Goal: Information Seeking & Learning: Learn about a topic

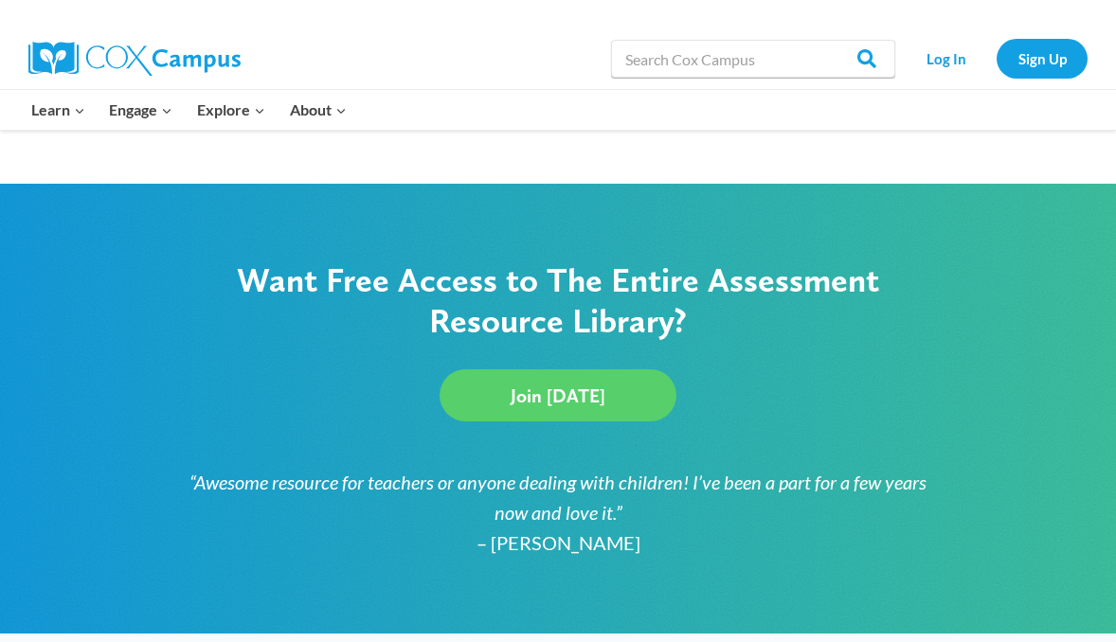
scroll to position [1226, 0]
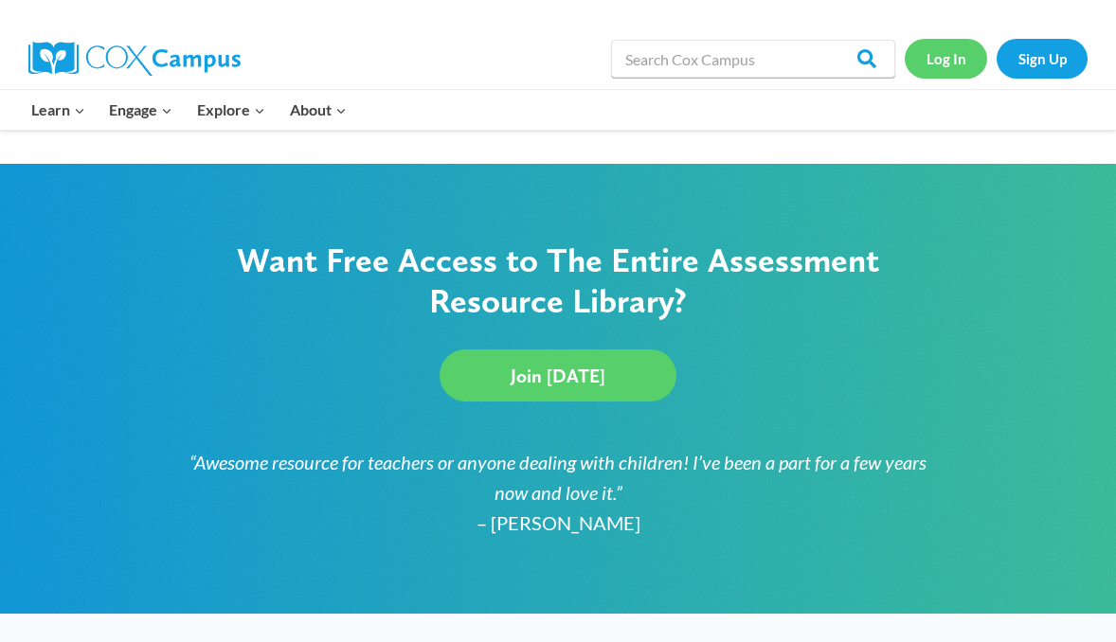
click at [955, 65] on link "Log In" at bounding box center [946, 58] width 82 height 39
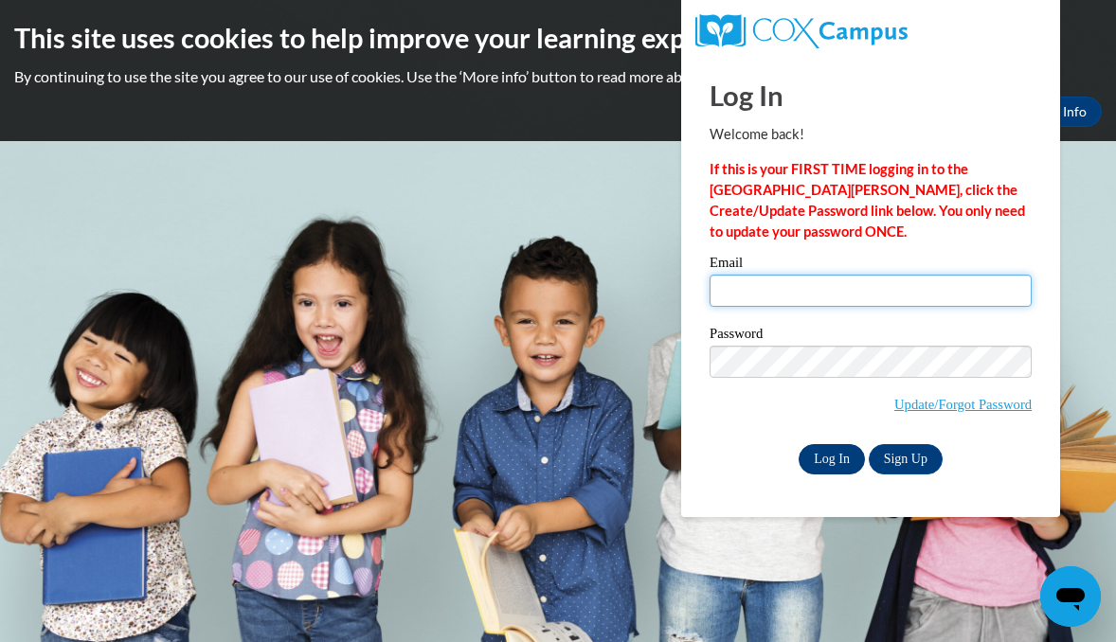
type input "arkantner@valdosta.edu"
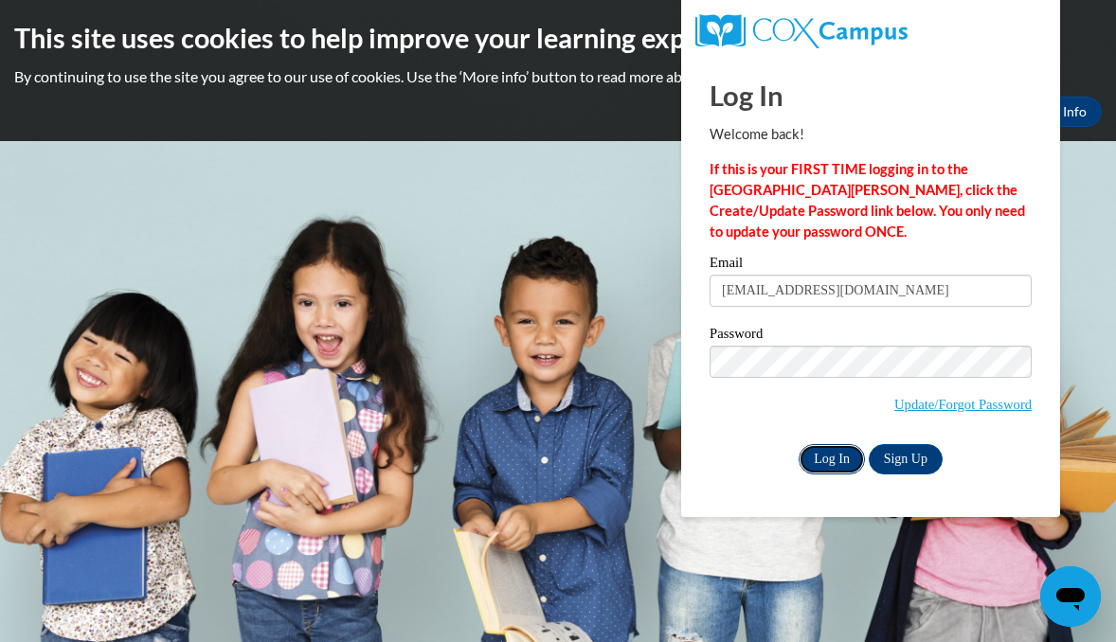
click at [844, 465] on input "Log In" at bounding box center [831, 459] width 66 height 30
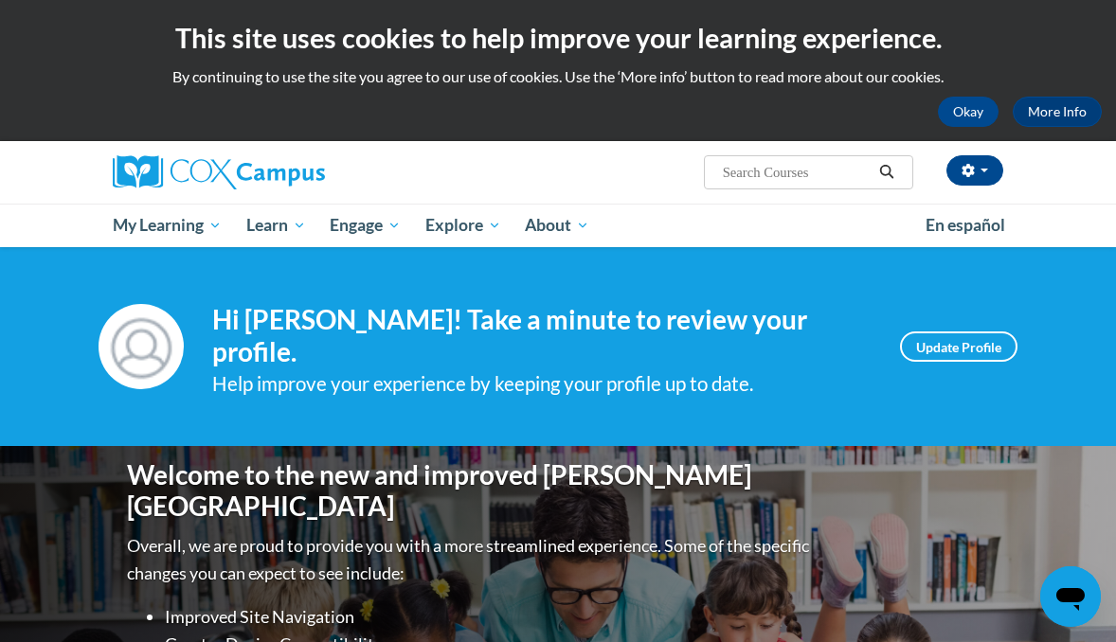
click at [748, 160] on span "Search Search..." at bounding box center [808, 172] width 209 height 34
click at [776, 170] on input "Search..." at bounding box center [797, 172] width 152 height 23
type input "["
type input "phonological awareness assessments"
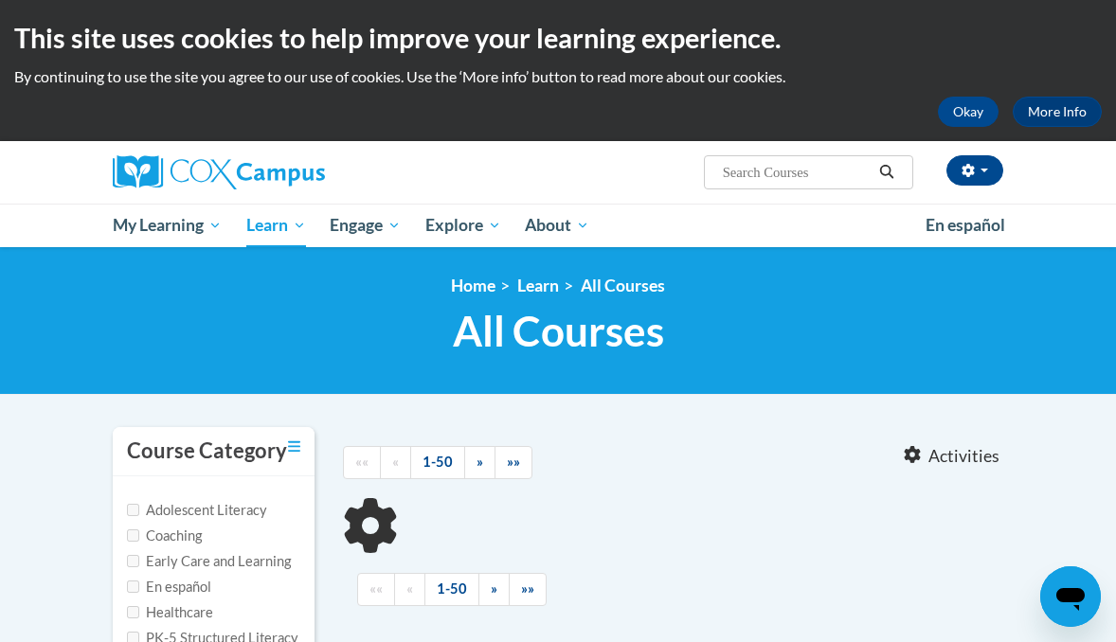
type input "phonological awareness assessments"
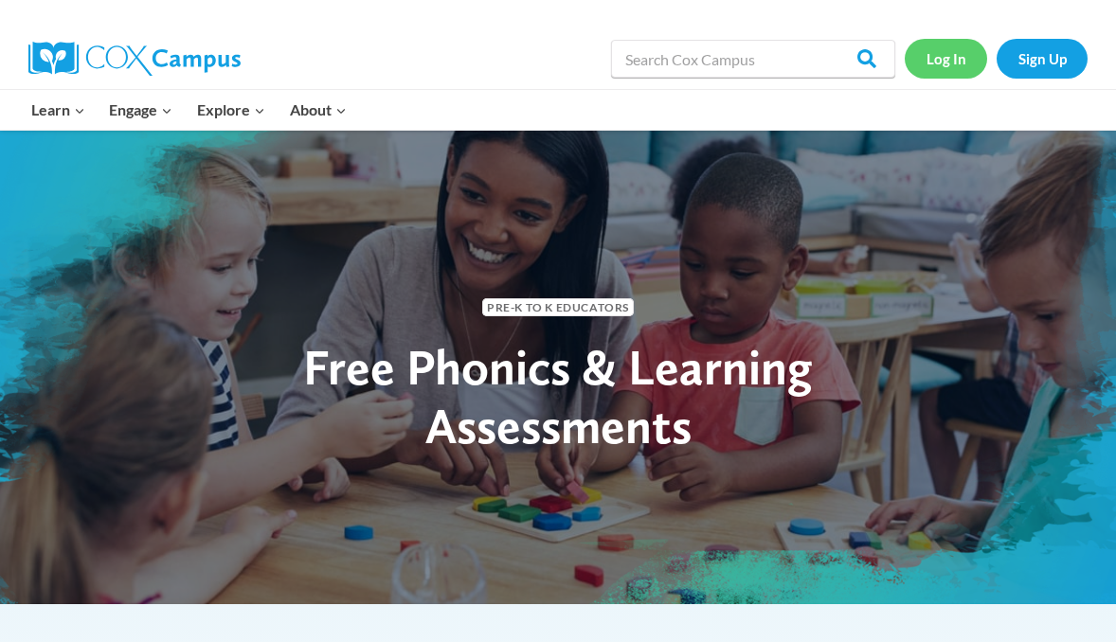
click at [947, 71] on link "Log In" at bounding box center [946, 58] width 82 height 39
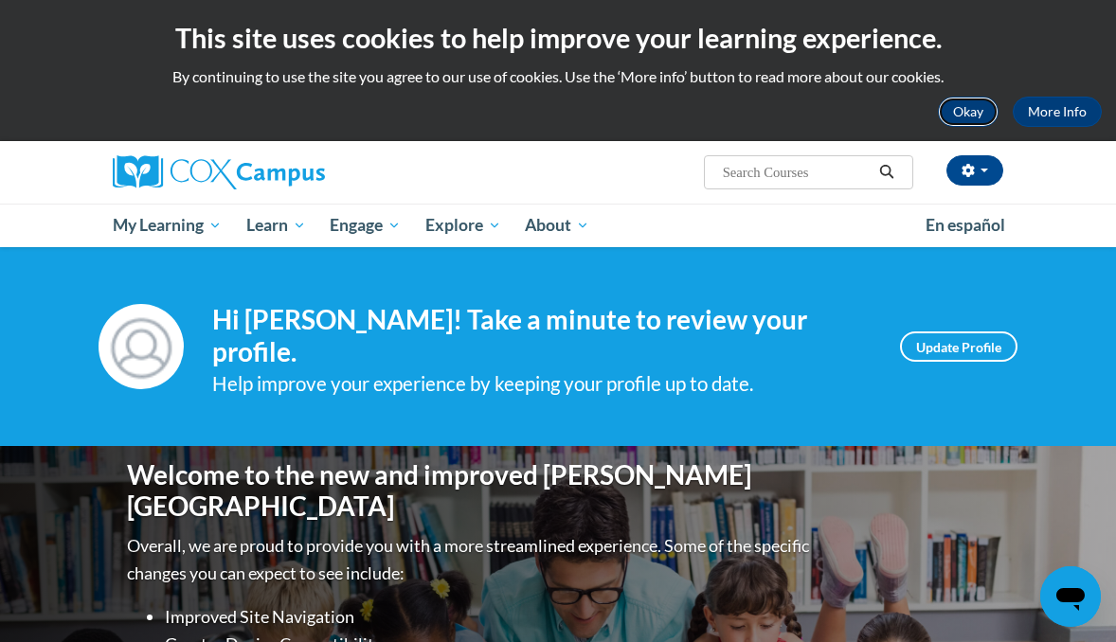
click at [980, 103] on button "Okay" at bounding box center [968, 112] width 61 height 30
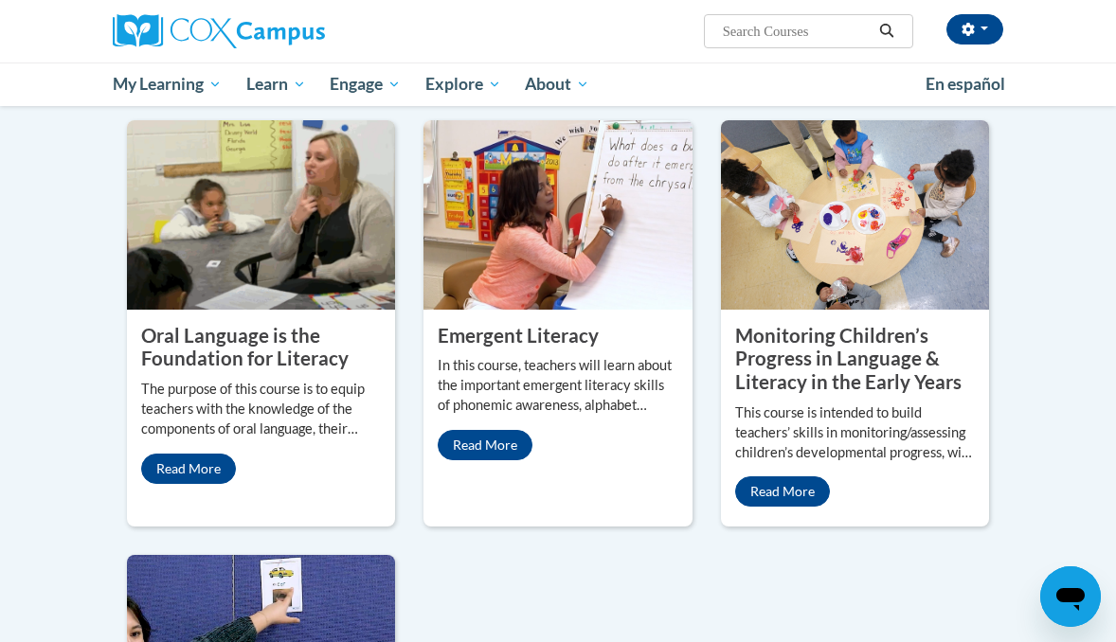
scroll to position [1691, 0]
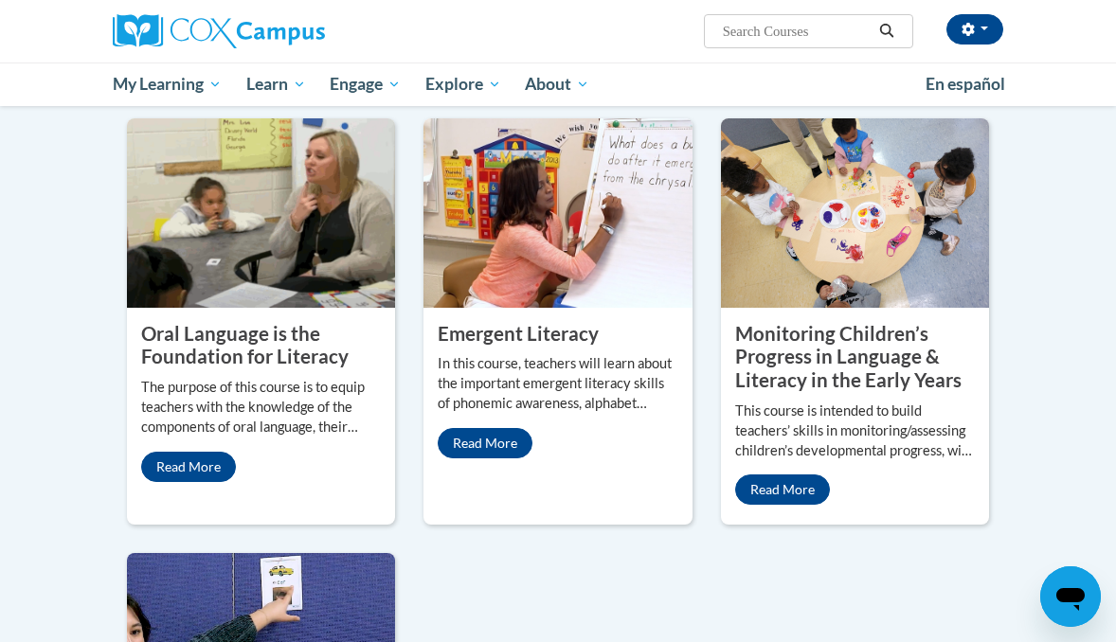
click at [786, 37] on input "Search..." at bounding box center [797, 31] width 152 height 23
type input "phonological awareness"
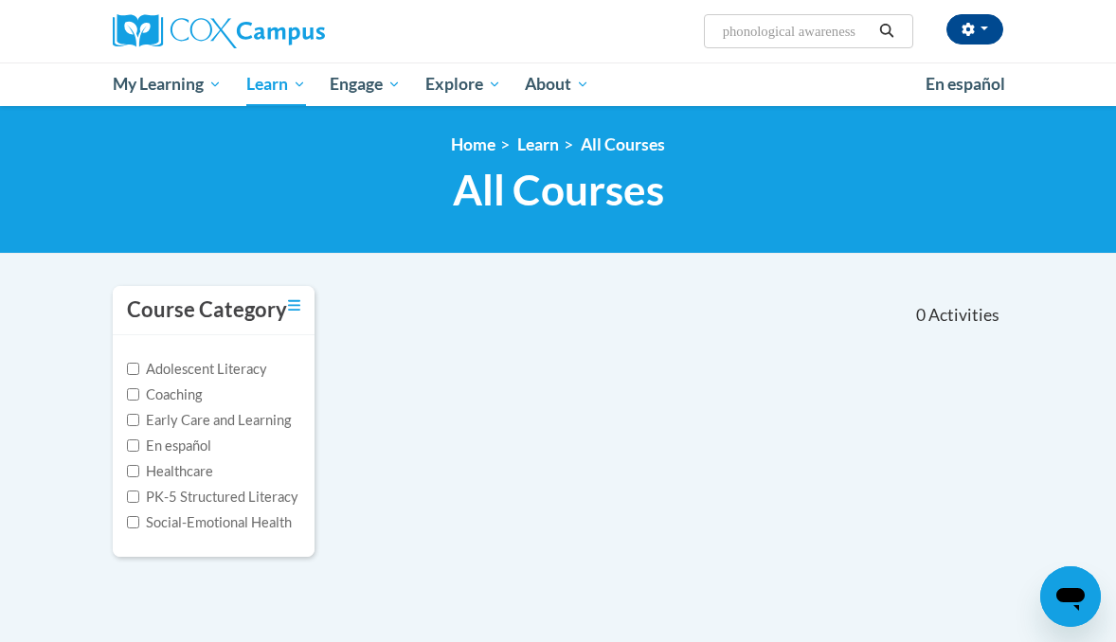
click at [206, 414] on label "Early Care and Learning" at bounding box center [209, 420] width 164 height 21
click at [139, 414] on input "Early Care and Learning" at bounding box center [133, 420] width 12 height 12
checkbox input "true"
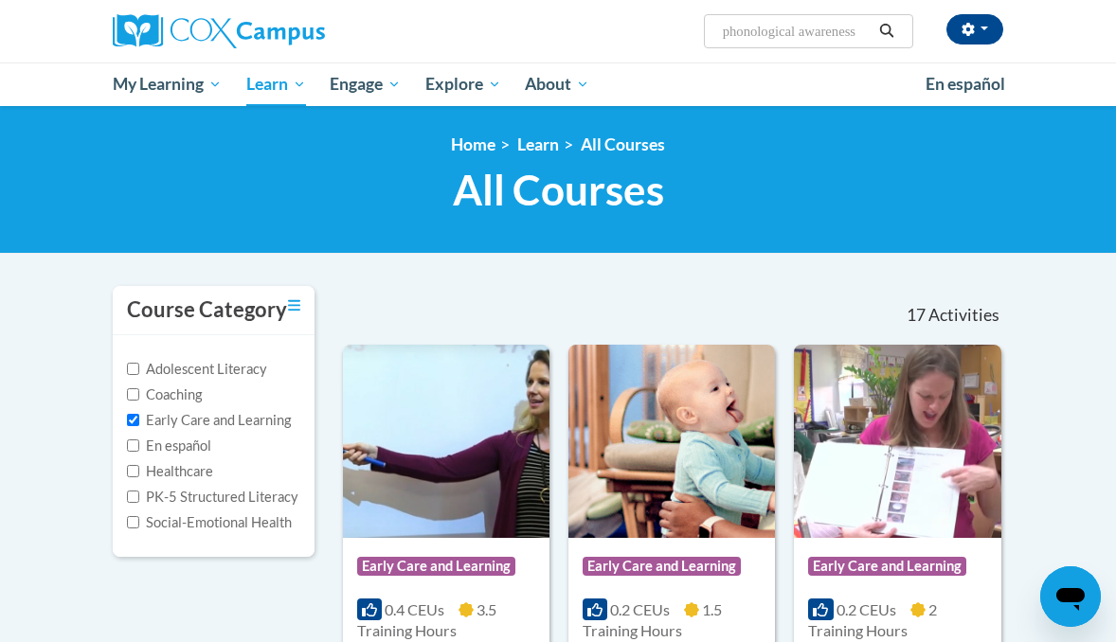
click at [795, 38] on input "phonological awareness" at bounding box center [797, 31] width 152 height 23
click at [866, 24] on input "phonological awareness" at bounding box center [797, 31] width 152 height 23
type input "phonological awareness assessments"
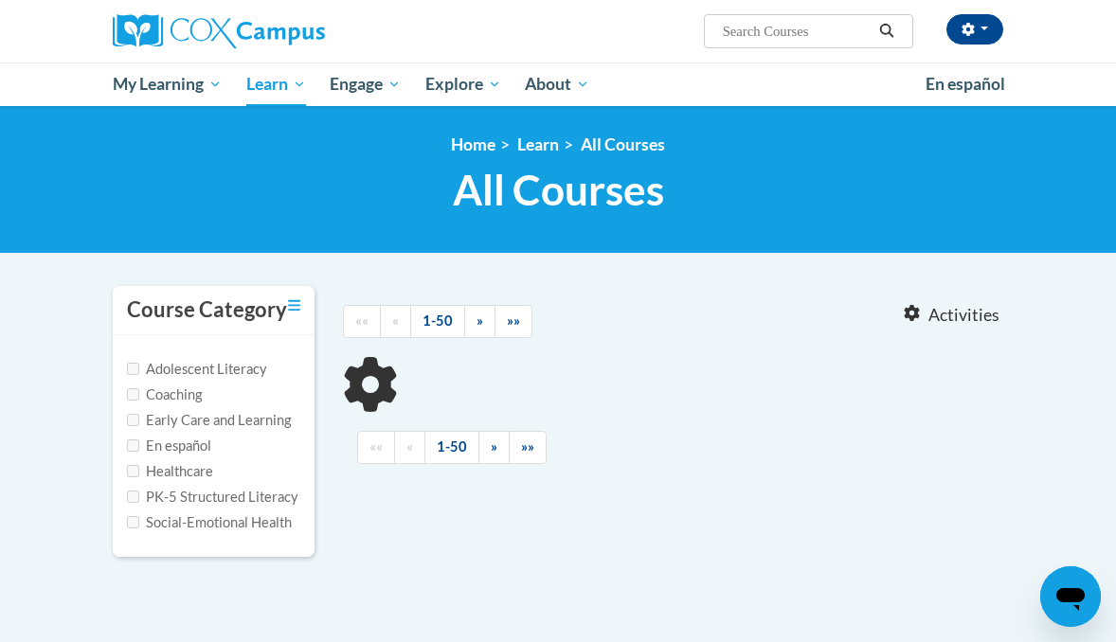
type input "phonological awareness assessments"
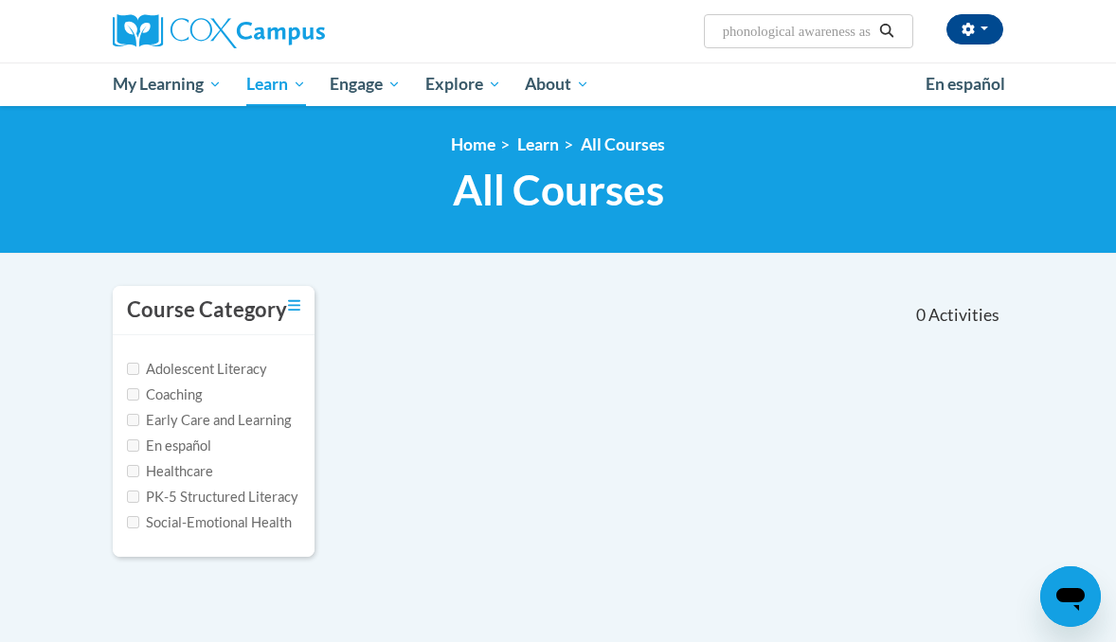
click at [221, 412] on label "Early Care and Learning" at bounding box center [209, 420] width 164 height 21
click at [139, 414] on input "Early Care and Learning" at bounding box center [133, 420] width 12 height 12
checkbox input "true"
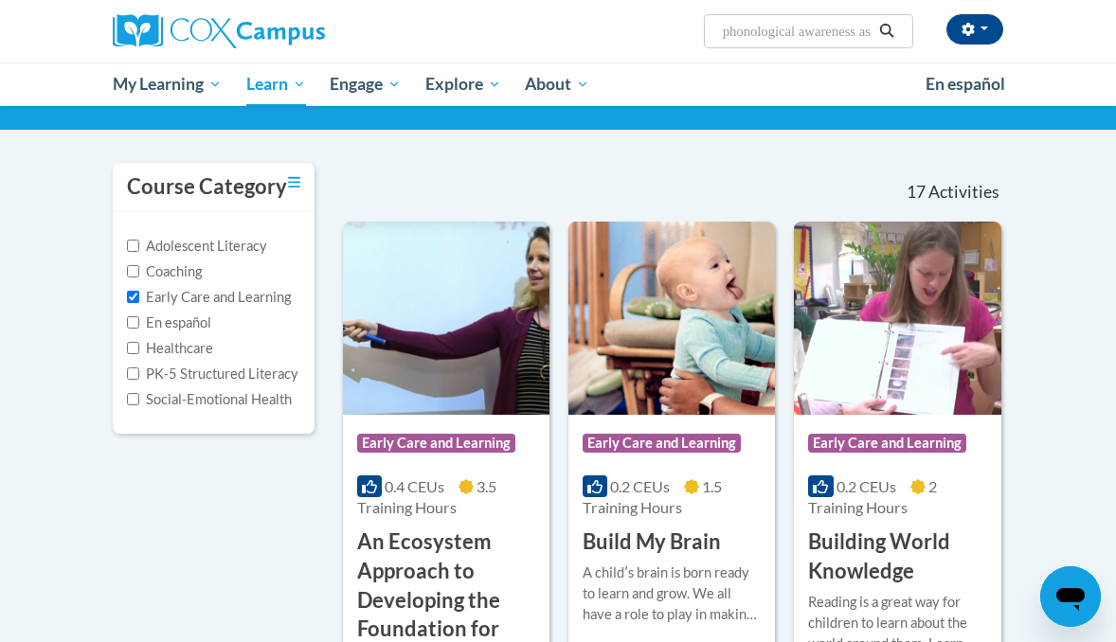
scroll to position [124, 0]
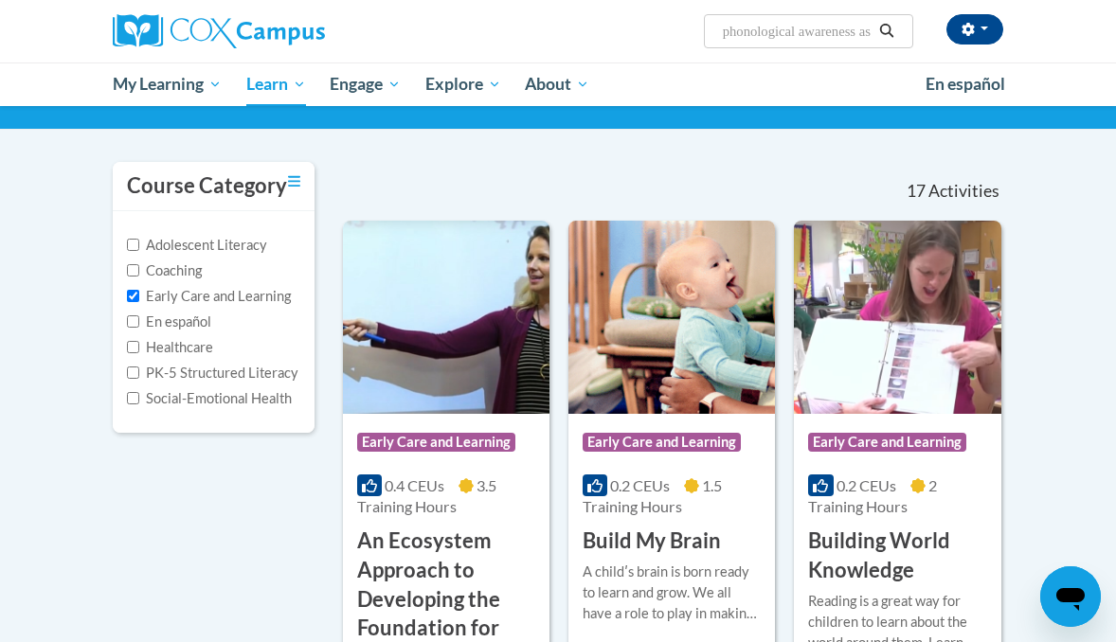
click at [816, 32] on input "phonological awareness assessments" at bounding box center [797, 31] width 152 height 23
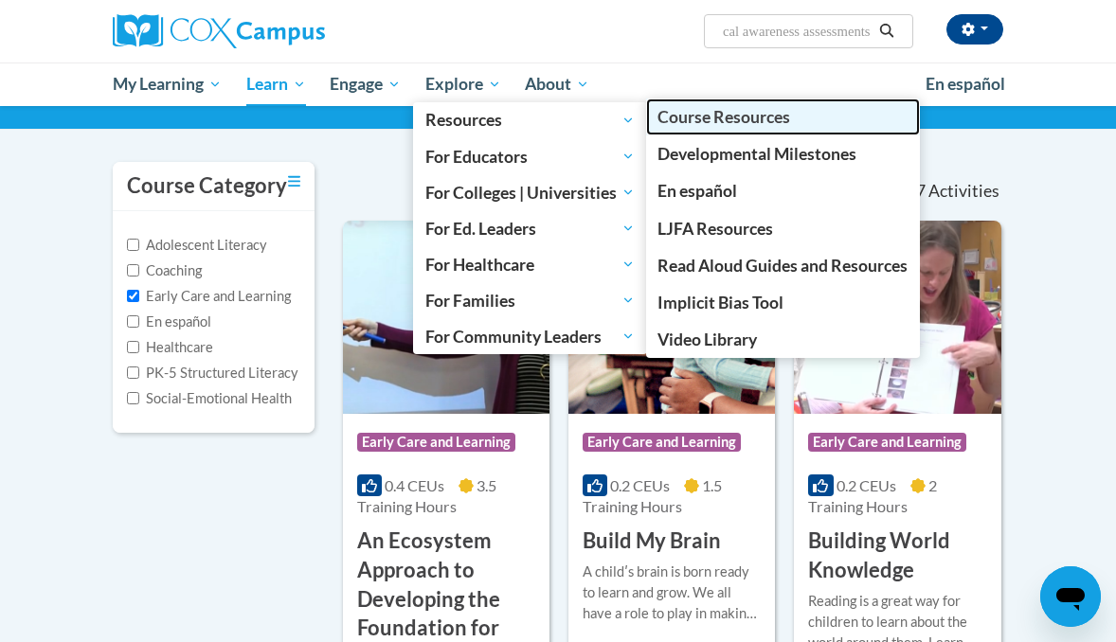
scroll to position [0, 0]
click at [709, 120] on span "Course Resources" at bounding box center [723, 117] width 133 height 20
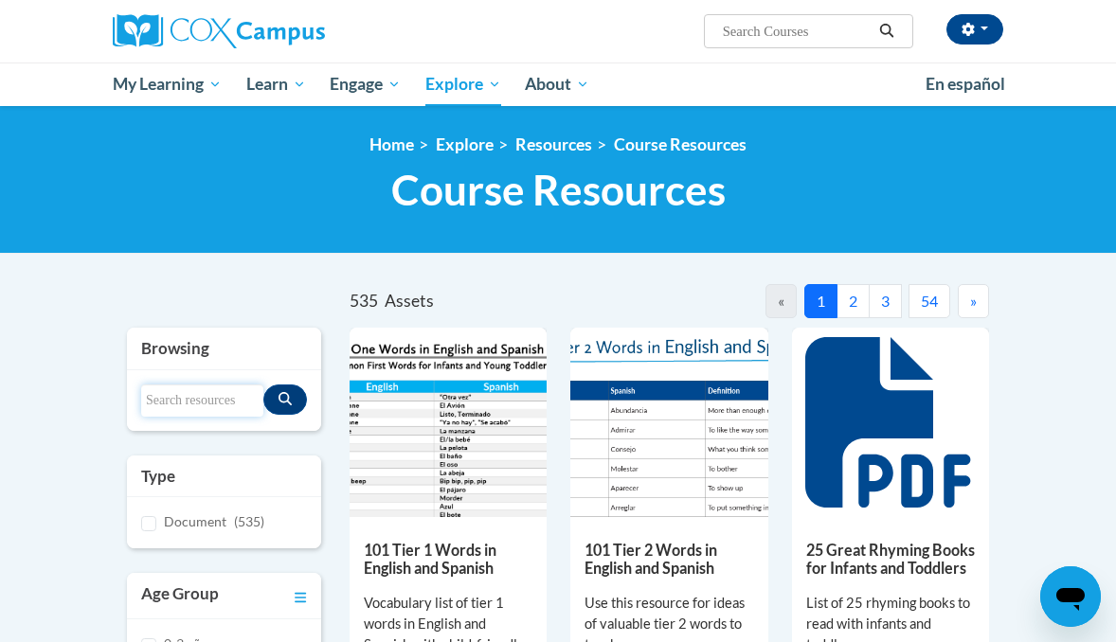
click at [239, 401] on input "Search resources" at bounding box center [202, 401] width 122 height 32
type input "phonological awareness"
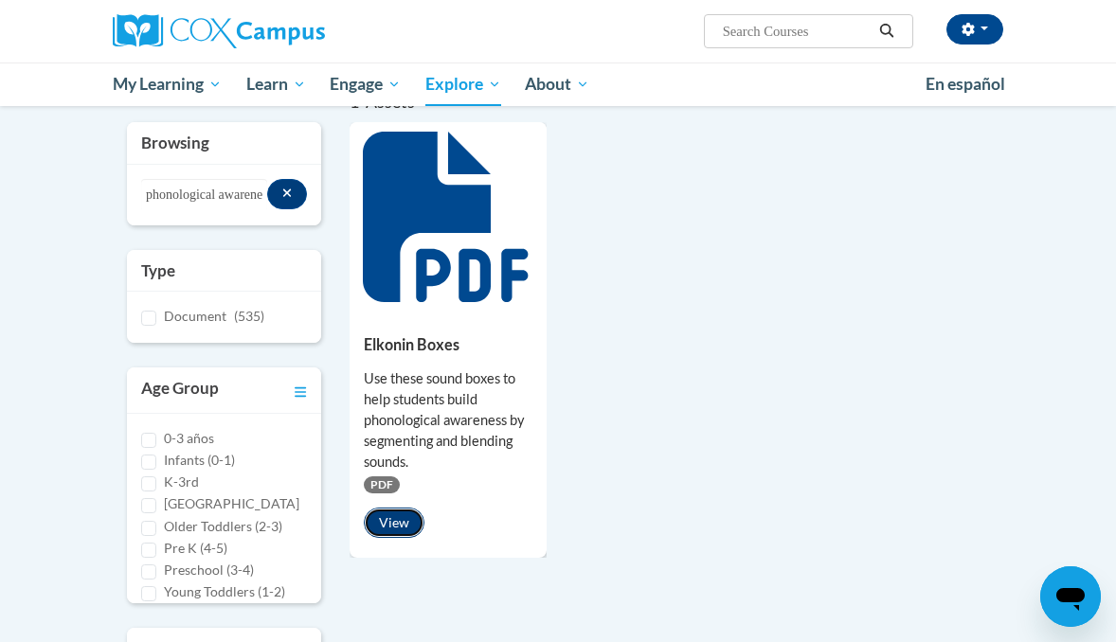
click at [400, 520] on button "View" at bounding box center [394, 523] width 61 height 30
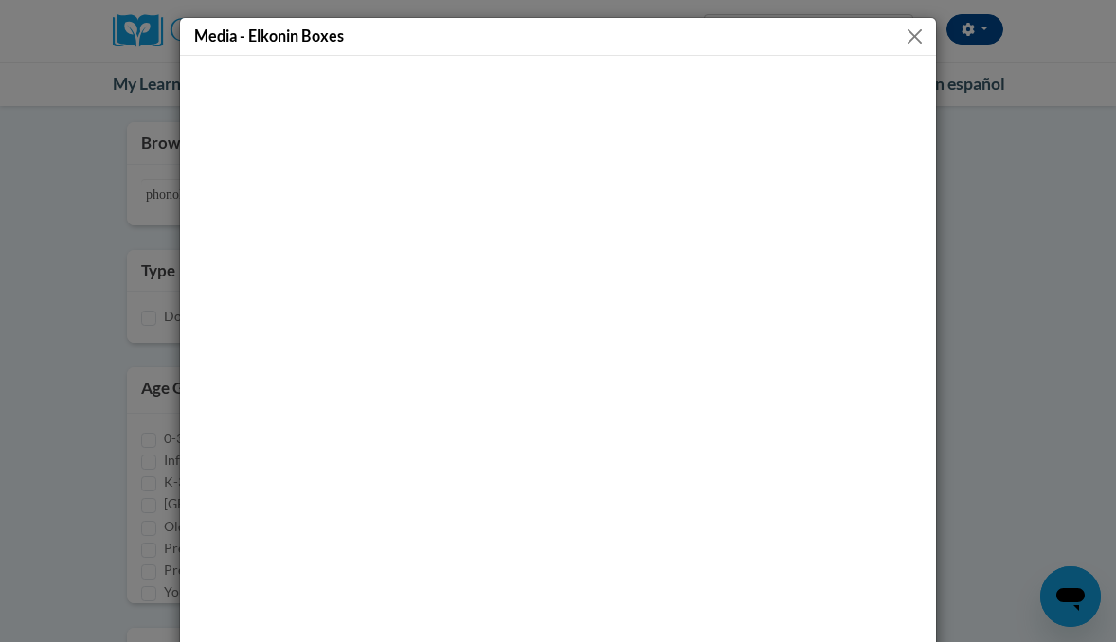
click at [920, 36] on button "Close" at bounding box center [915, 37] width 24 height 24
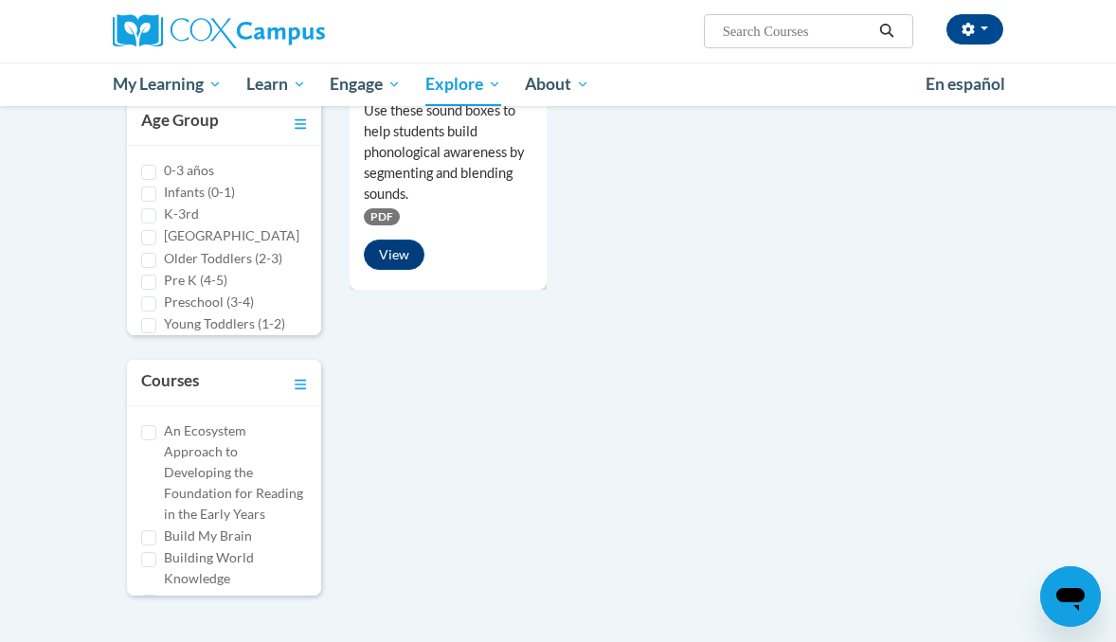
scroll to position [462, 0]
